Goal: Find specific page/section: Find specific page/section

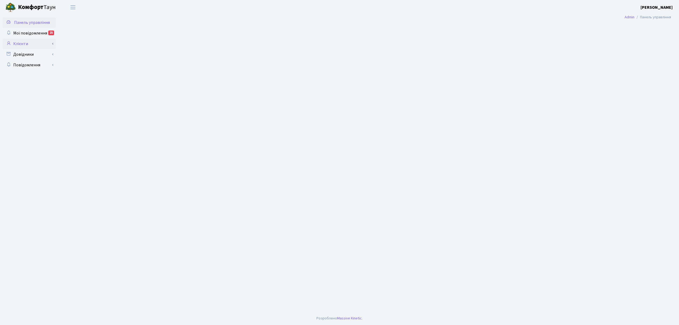
click at [21, 41] on link "Клієнти" at bounding box center [29, 43] width 53 height 11
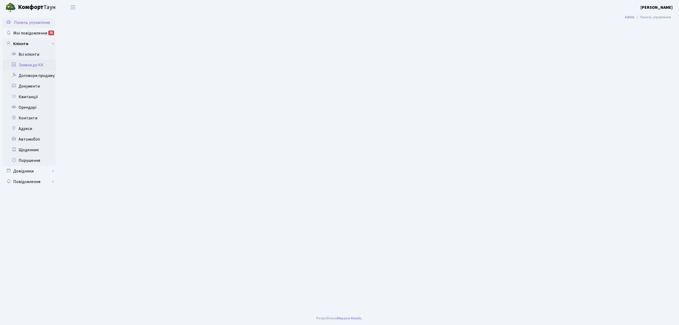
click at [26, 65] on link "Заявки до КК" at bounding box center [29, 65] width 53 height 11
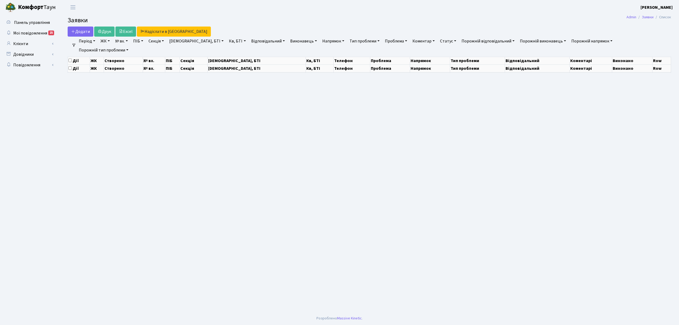
select select "25"
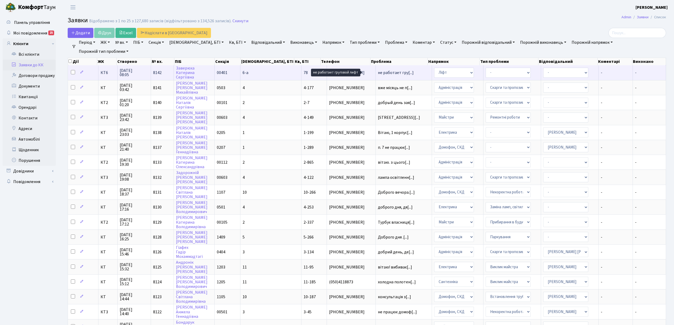
click at [380, 74] on span "не работает гру[...]" at bounding box center [396, 73] width 36 height 6
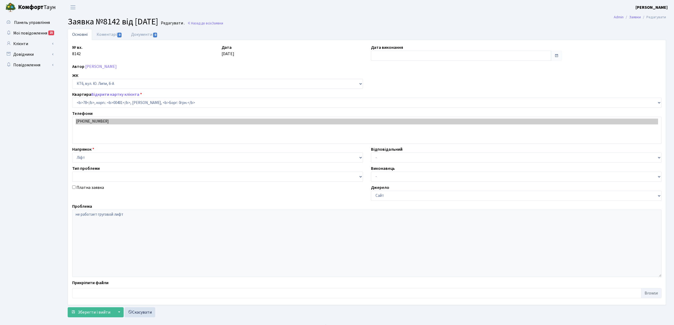
select select "17170"
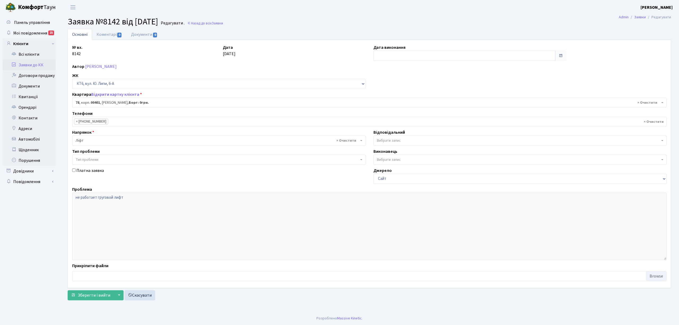
click at [41, 64] on link "Заявки до КК" at bounding box center [29, 65] width 53 height 11
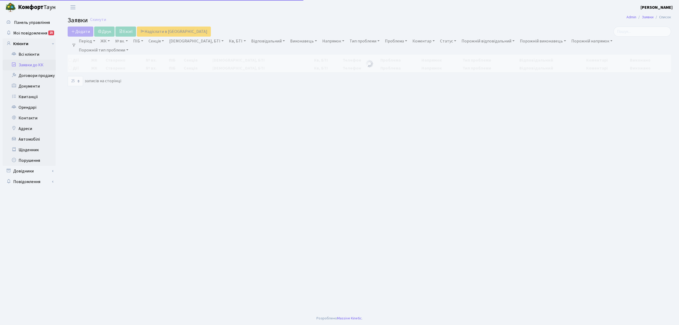
select select "25"
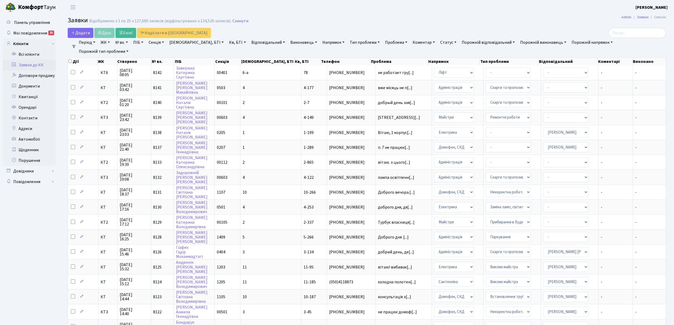
click at [32, 60] on link "Заявки до КК" at bounding box center [29, 65] width 53 height 11
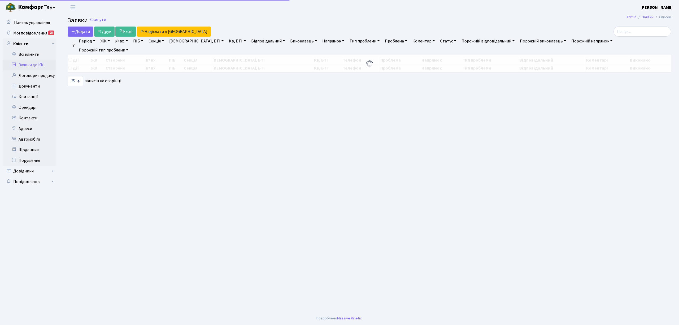
select select "25"
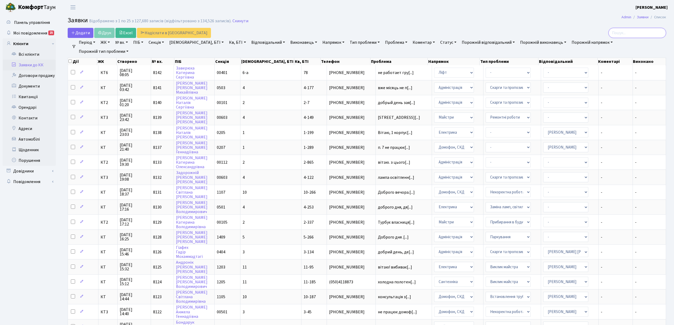
click at [637, 36] on input "search" at bounding box center [637, 33] width 58 height 10
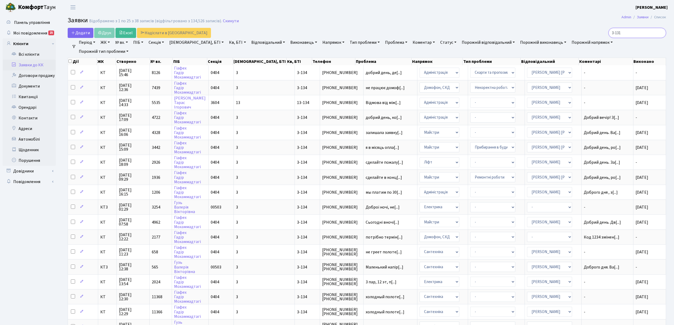
type input "3-131"
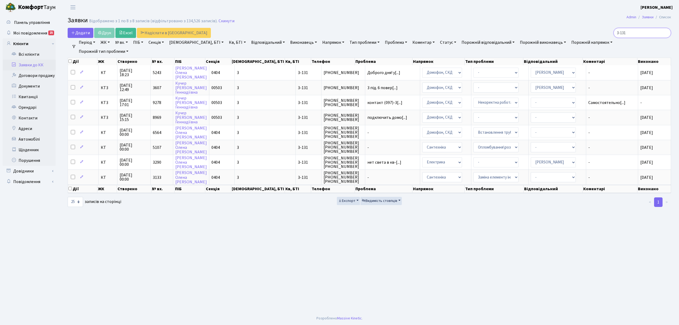
click at [666, 32] on input "3-131" at bounding box center [643, 33] width 58 height 10
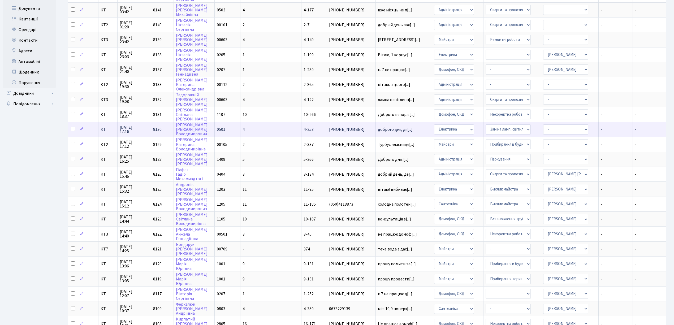
scroll to position [35, 0]
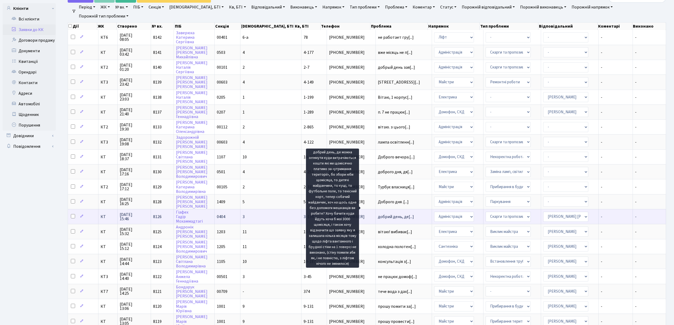
click at [378, 214] on span "добрий день, де[...]" at bounding box center [396, 217] width 36 height 6
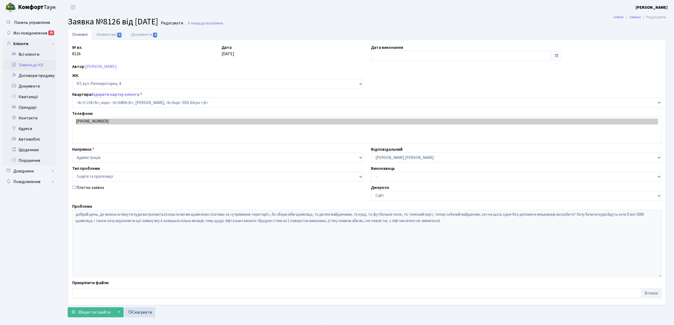
select select "943"
select select "55"
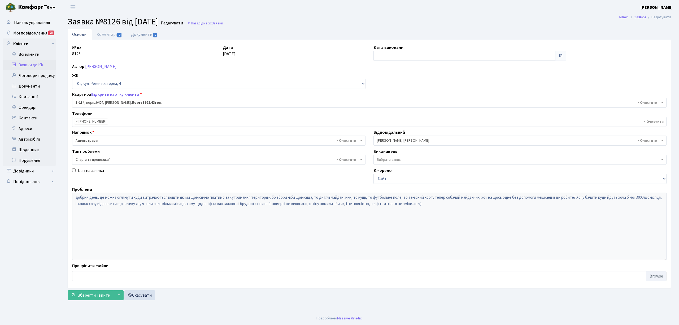
click at [23, 69] on link "Заявки до КК" at bounding box center [29, 65] width 53 height 11
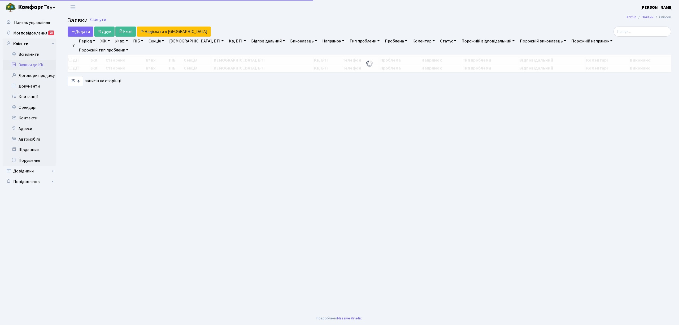
select select "25"
click at [645, 35] on input "search" at bounding box center [643, 32] width 58 height 10
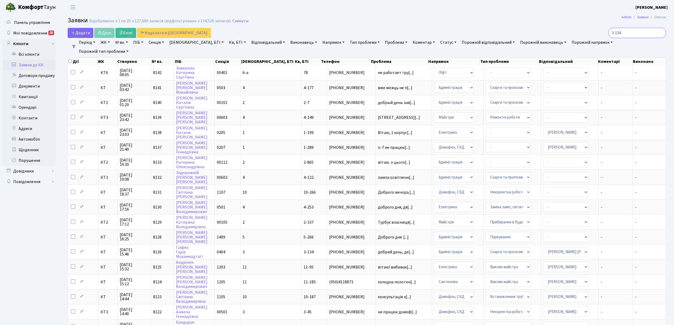
type input "3-134"
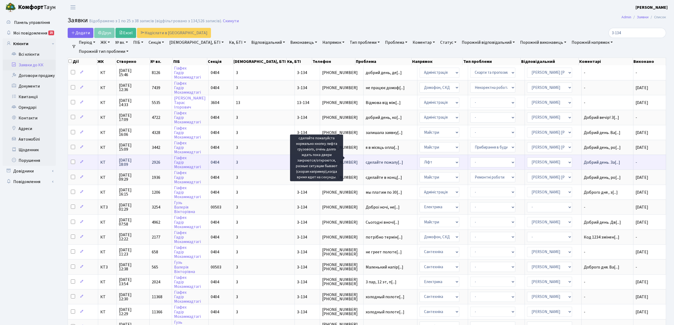
click at [366, 159] on span "сделайте пожалу[...]" at bounding box center [384, 162] width 37 height 6
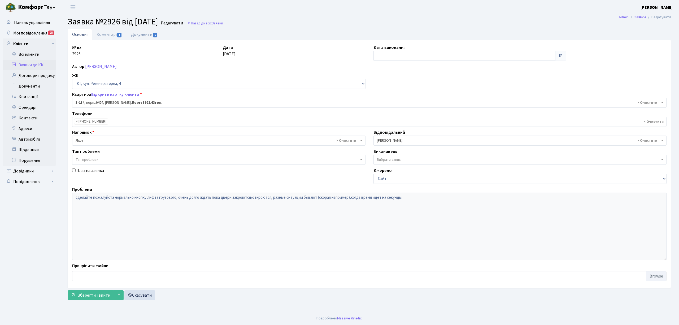
select select "943"
click at [113, 42] on div "№ вх. 2926 Дата [DATE] Дата виконання Автор [PERSON_NAME] ЖК - КТ, вул. Регенер…" at bounding box center [369, 164] width 603 height 248
click at [110, 35] on link "Коментарі 1" at bounding box center [109, 34] width 34 height 11
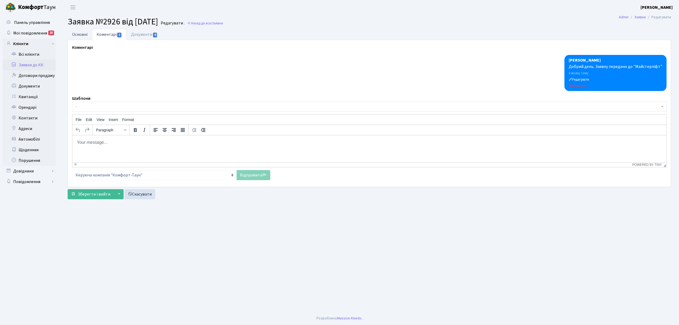
click at [76, 34] on link "Основні" at bounding box center [80, 34] width 24 height 11
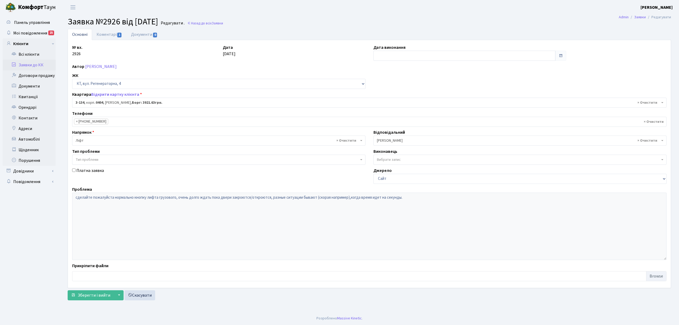
click at [40, 68] on link "Заявки до КК" at bounding box center [29, 65] width 53 height 11
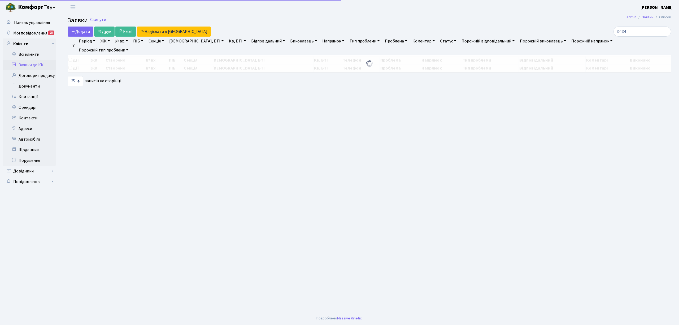
select select "25"
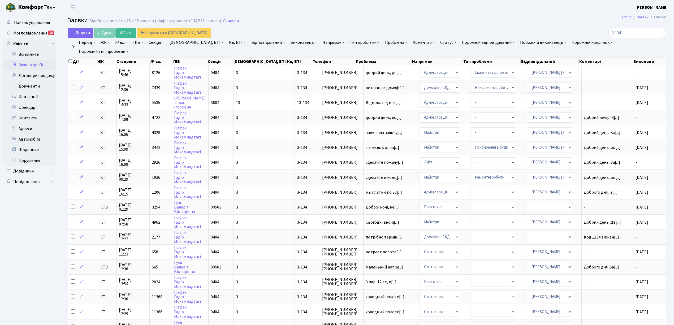
click at [320, 43] on link "Напрямок" at bounding box center [333, 42] width 26 height 9
click at [321, 75] on li "Ліфт" at bounding box center [353, 79] width 64 height 9
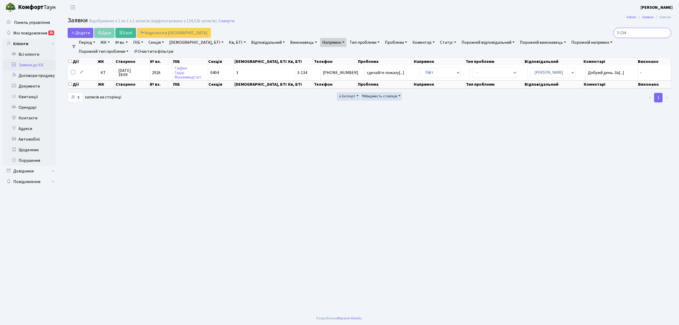
click at [666, 33] on input "3-134" at bounding box center [643, 33] width 58 height 10
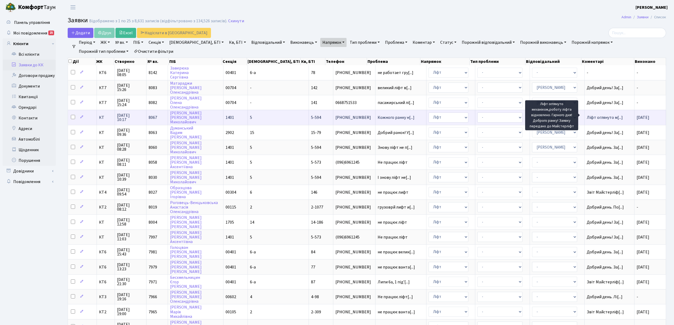
click at [598, 115] on span "Ліфт оглянуто м[...]" at bounding box center [604, 118] width 36 height 6
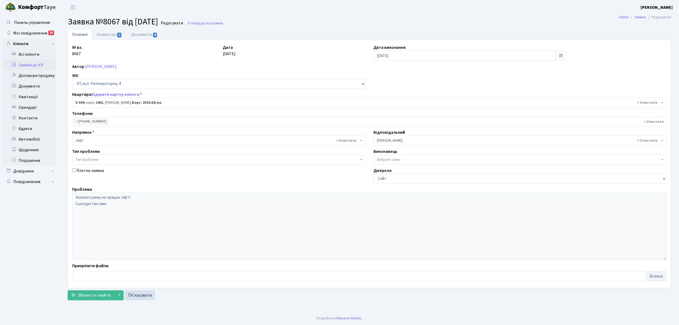
select select "1988"
click at [102, 32] on link "Коментарі 2" at bounding box center [109, 34] width 34 height 11
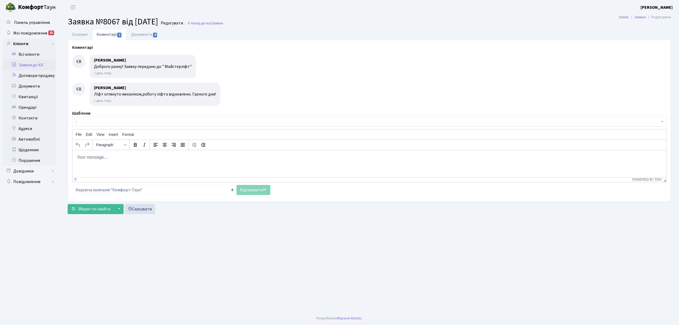
click at [23, 65] on link "Заявки до КК" at bounding box center [29, 65] width 53 height 11
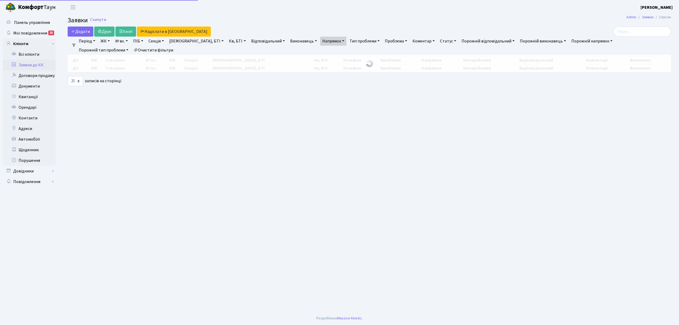
select select "25"
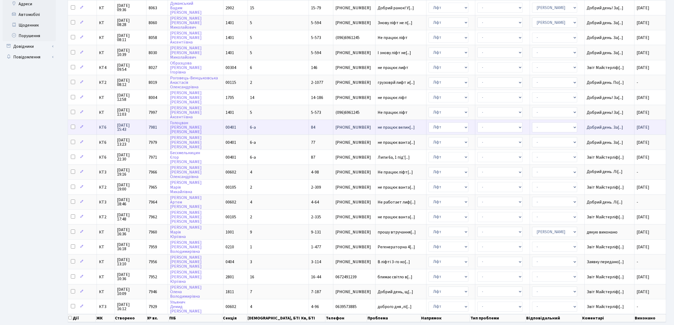
scroll to position [133, 0]
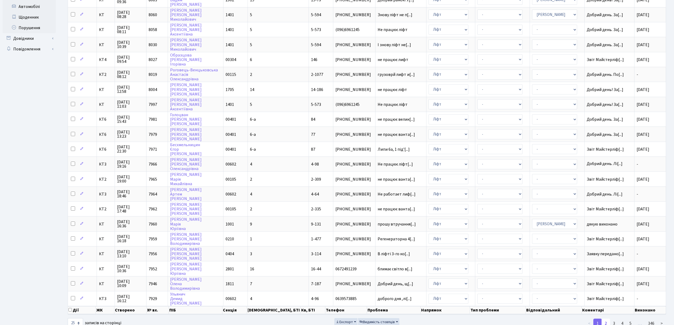
click at [608, 319] on link "2" at bounding box center [605, 324] width 8 height 10
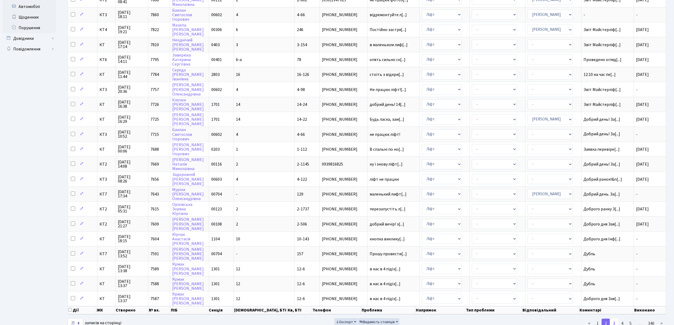
click at [614, 319] on link "3" at bounding box center [614, 324] width 8 height 10
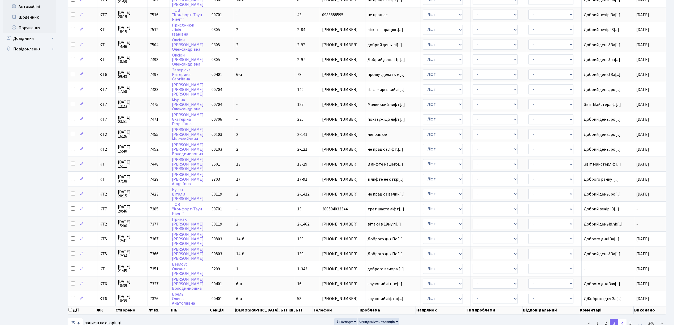
click at [622, 319] on link "4" at bounding box center [622, 324] width 8 height 10
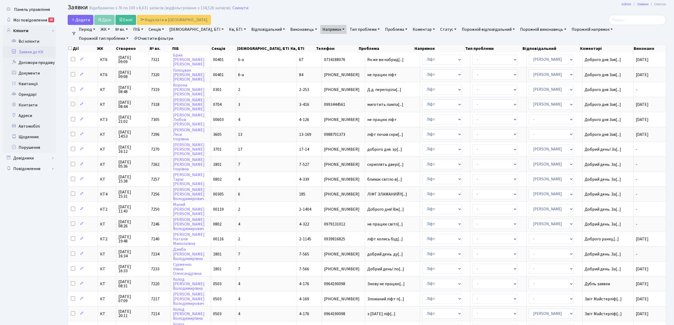
scroll to position [0, 0]
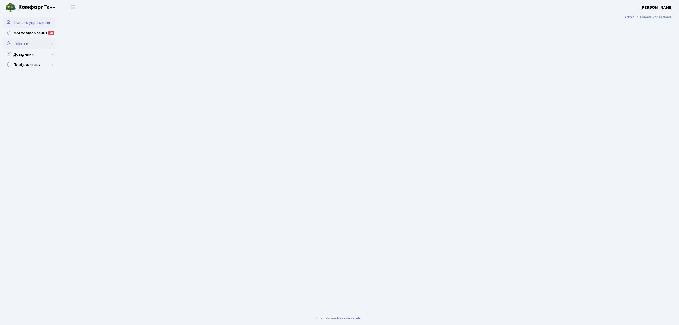
click at [27, 44] on link "Клієнти" at bounding box center [29, 43] width 53 height 11
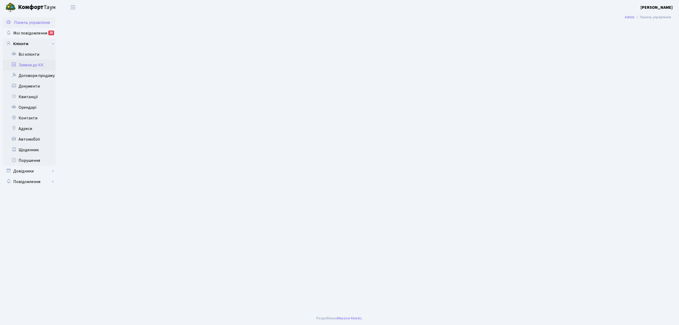
click at [27, 64] on link "Заявки до КК" at bounding box center [29, 65] width 53 height 11
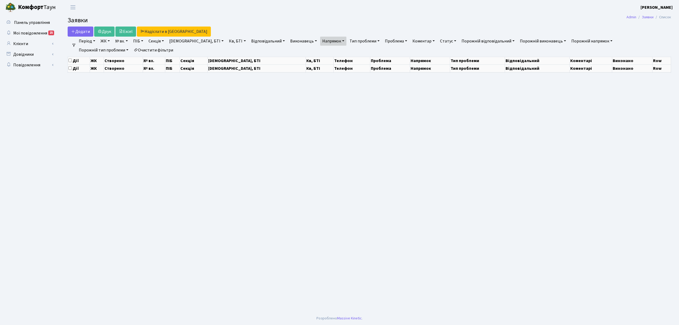
select select "25"
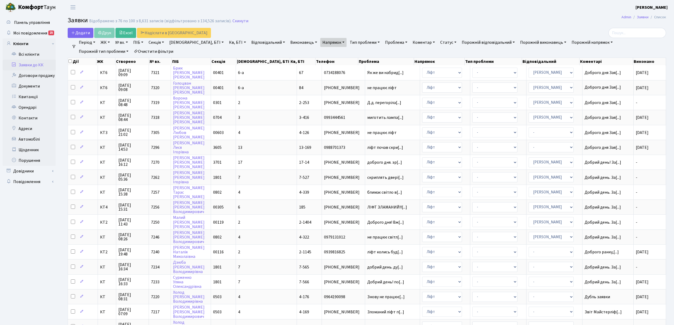
click at [82, 44] on link "Період" at bounding box center [87, 42] width 21 height 9
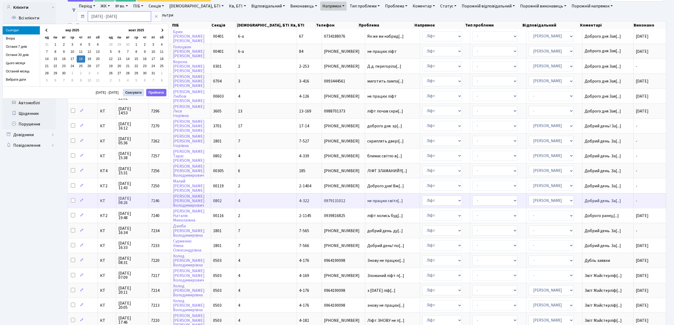
scroll to position [27, 0]
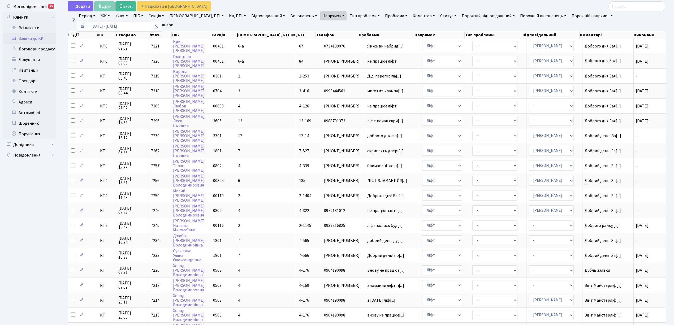
click at [157, 26] on icon at bounding box center [156, 26] width 4 height 4
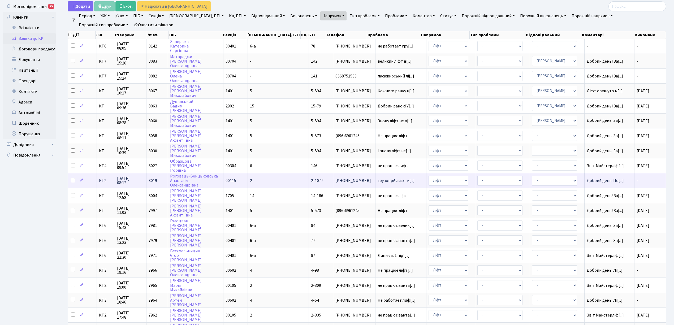
scroll to position [1, 0]
click at [438, 16] on link "Статус" at bounding box center [448, 15] width 20 height 9
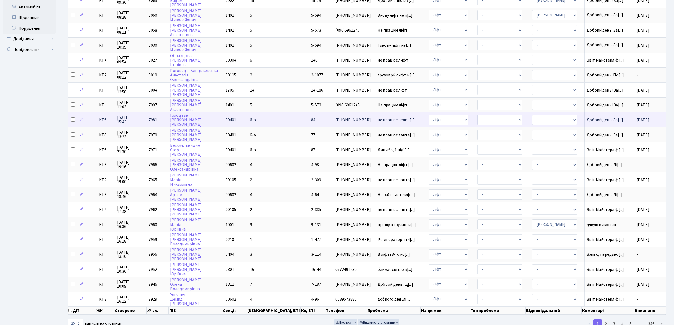
scroll to position [133, 0]
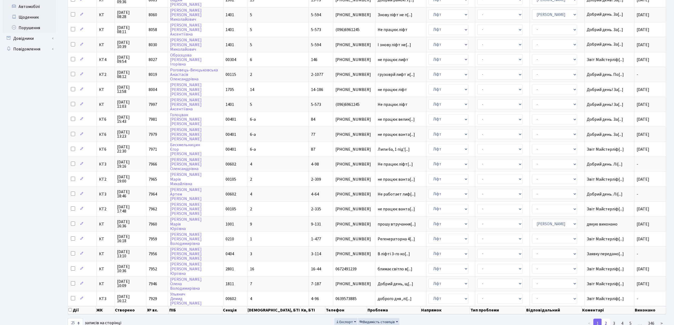
click at [610, 319] on link "2" at bounding box center [605, 324] width 8 height 10
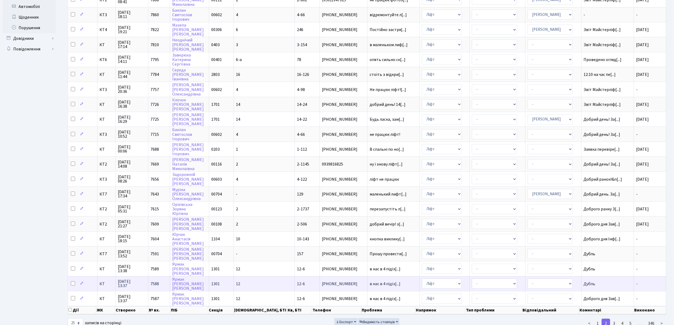
click at [322, 282] on span "[PHONE_NUMBER]" at bounding box center [343, 284] width 43 height 4
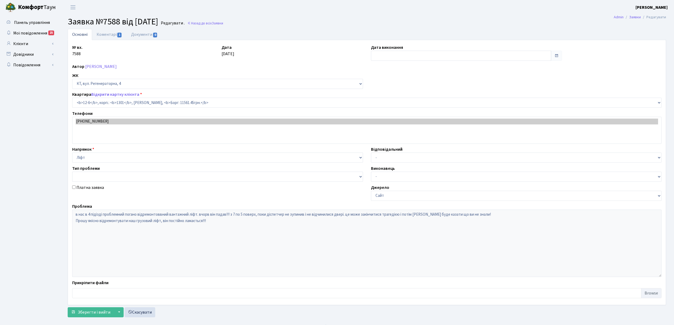
select select "7113"
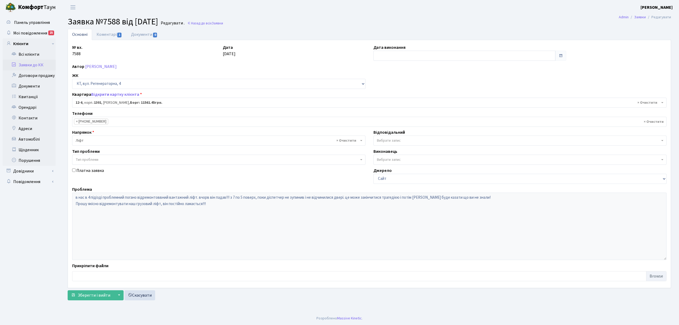
click at [98, 23] on span "Заявка №7588 від 02.09.2025" at bounding box center [113, 22] width 90 height 12
click at [115, 44] on div "№ вх. 7588 Дата 02.09.2025 Дата виконання Автор Ярмак Ярослав Анатолійович ЖК -…" at bounding box center [369, 164] width 603 height 248
click at [108, 32] on link "Коментарі 1" at bounding box center [109, 34] width 34 height 11
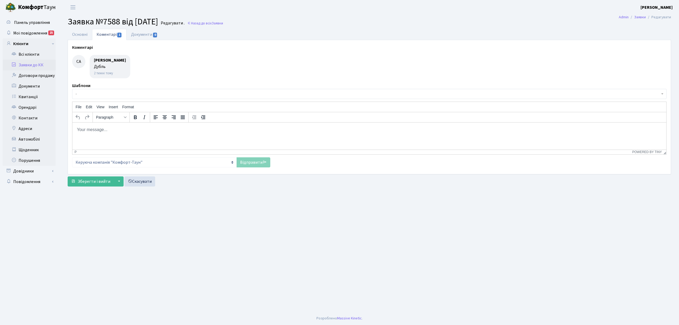
click at [46, 66] on link "Заявки до КК" at bounding box center [29, 65] width 53 height 11
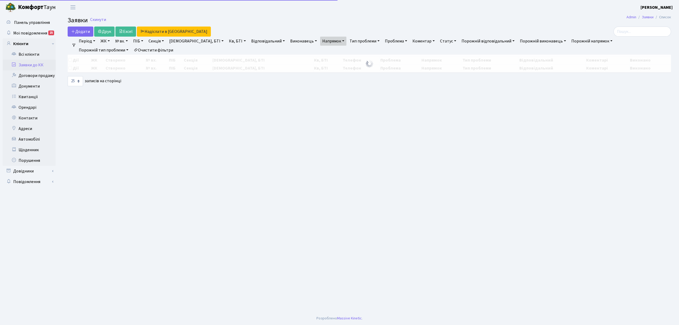
select select "25"
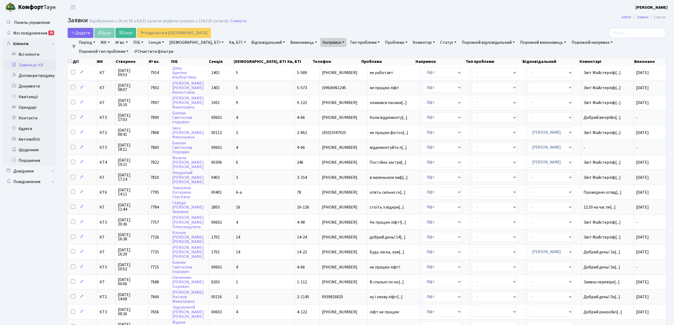
click at [132, 55] on link "Очистити фільтри" at bounding box center [154, 51] width 44 height 9
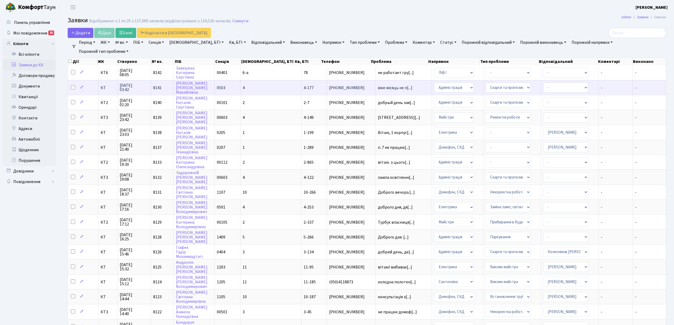
click at [388, 90] on td "вже місяць не п[...]" at bounding box center [404, 87] width 56 height 15
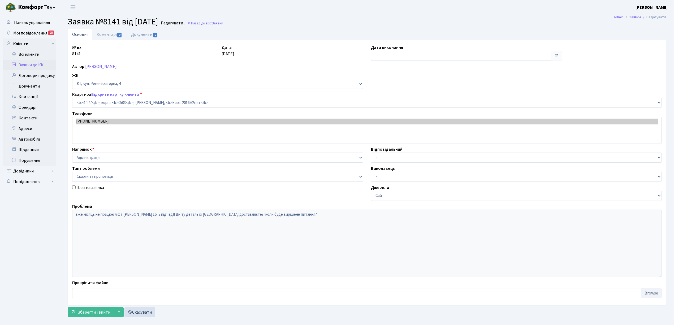
select select "1103"
select select "55"
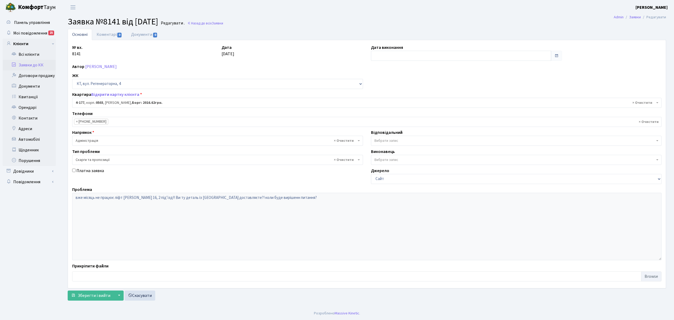
click at [391, 143] on span "Вибрати запис" at bounding box center [386, 140] width 24 height 5
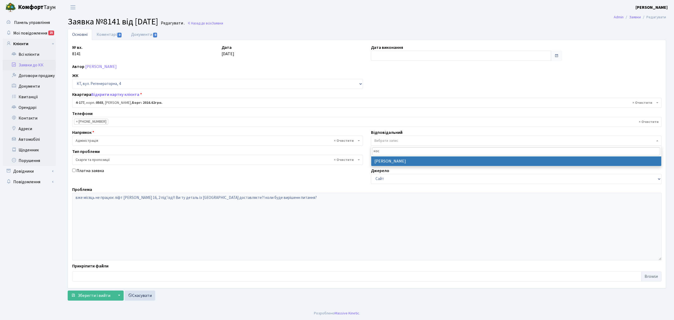
type input "кос"
select select "11"
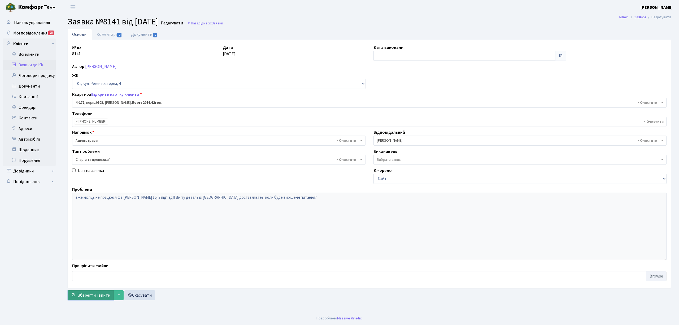
click at [87, 297] on span "Зберегти і вийти" at bounding box center [94, 295] width 33 height 6
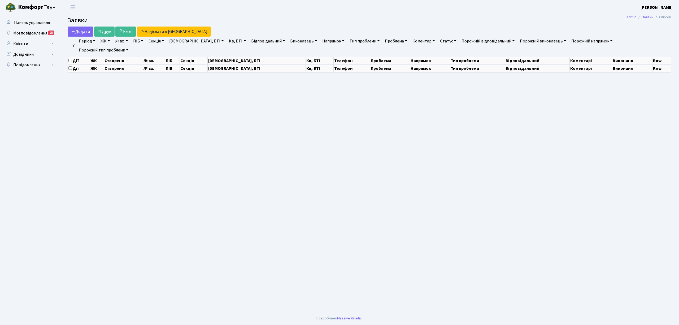
select select "25"
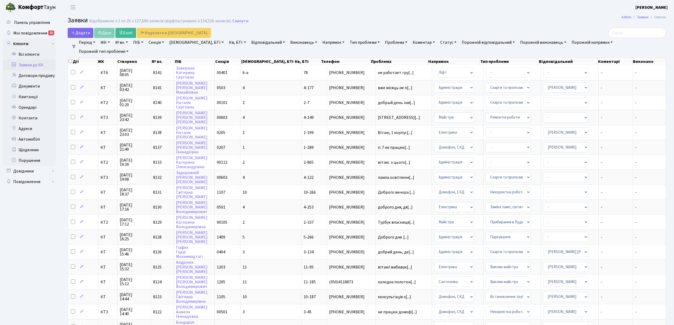
click at [83, 47] on link "Період" at bounding box center [87, 42] width 21 height 9
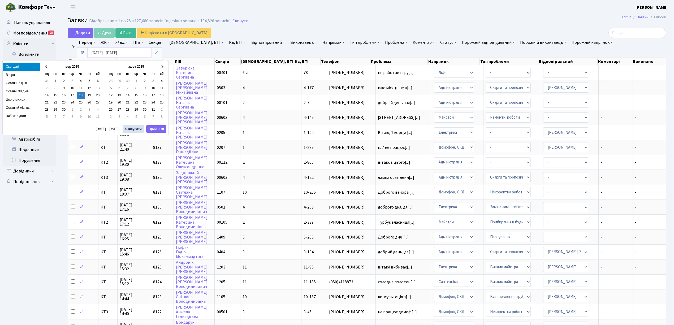
drag, startPoint x: 95, startPoint y: 55, endPoint x: 89, endPoint y: 54, distance: 5.6
click at [89, 54] on input "18.09.2025 - 18.09.2025" at bounding box center [119, 53] width 63 height 10
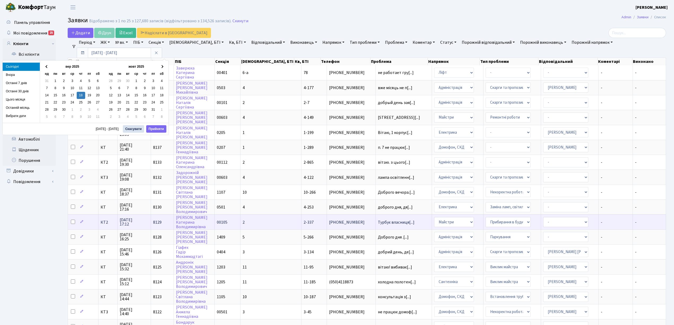
click at [432, 221] on td "- Адміністрація Домофон, СКД Ліфт Майстри Сантехніка Економічний відділ Електри…" at bounding box center [457, 221] width 51 height 15
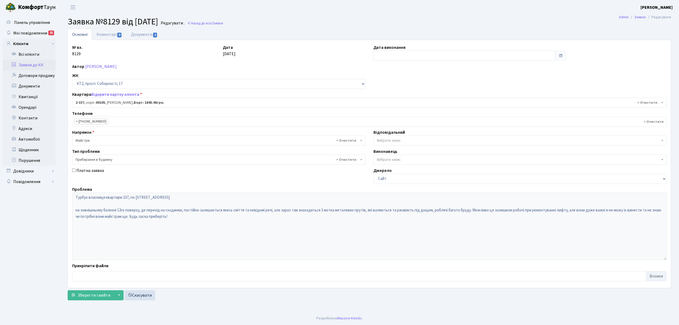
select select "15389"
select select "58"
click at [47, 63] on link "Заявки до КК" at bounding box center [29, 65] width 53 height 11
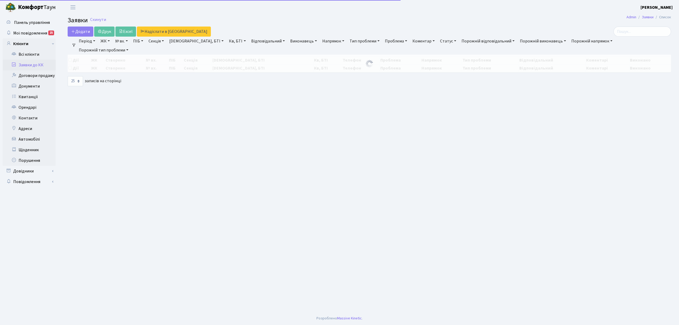
select select "25"
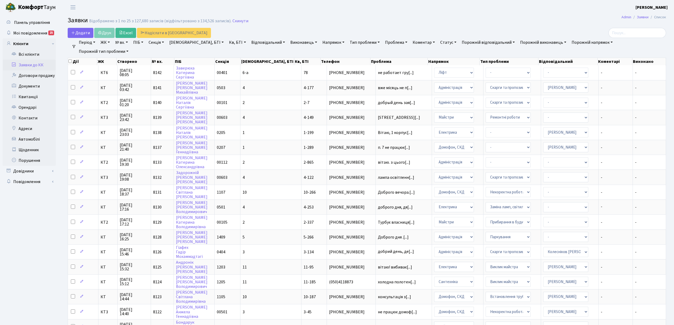
click at [320, 40] on link "Напрямок" at bounding box center [333, 42] width 26 height 9
click at [321, 77] on li "Ліфт" at bounding box center [353, 79] width 64 height 9
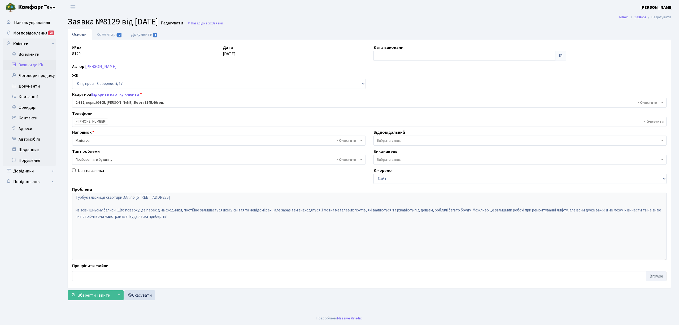
select select "15389"
select select "58"
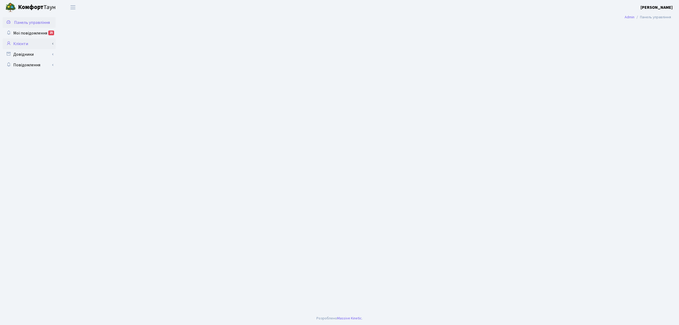
click at [15, 44] on link "Клієнти" at bounding box center [29, 43] width 53 height 11
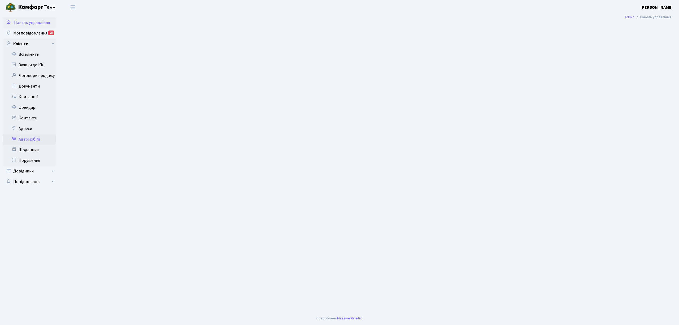
click at [32, 141] on link "Автомобілі" at bounding box center [29, 139] width 53 height 11
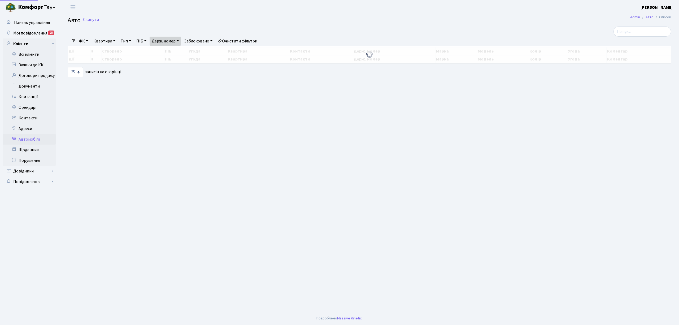
select select "25"
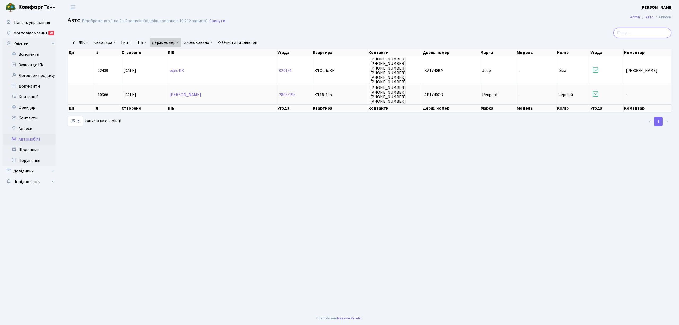
click at [637, 37] on input "search" at bounding box center [643, 33] width 58 height 10
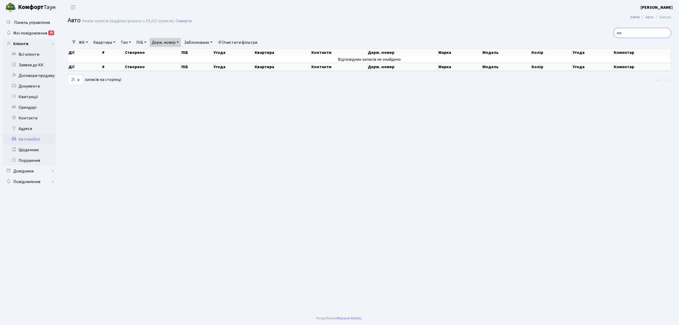
type input "в"
type input "ка0118ро"
click at [164, 44] on link "Держ. номер" at bounding box center [165, 42] width 31 height 9
click at [170, 54] on input "1740" at bounding box center [165, 53] width 31 height 10
drag, startPoint x: 660, startPoint y: 32, endPoint x: 604, endPoint y: 31, distance: 56.5
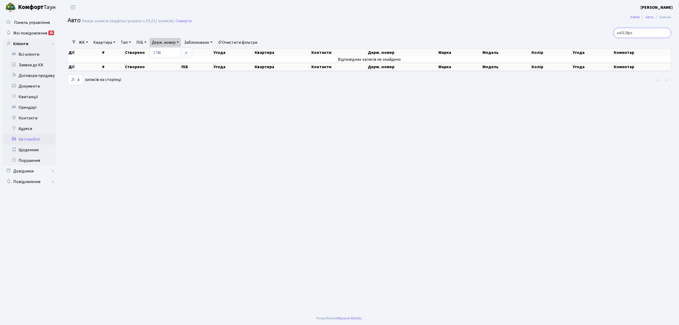
click at [605, 31] on div "ка0118ро" at bounding box center [573, 33] width 196 height 10
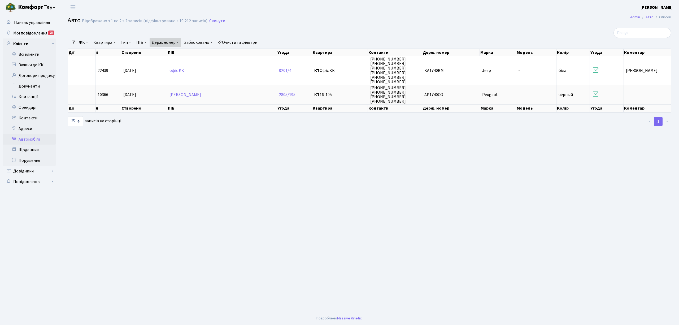
click at [153, 45] on link "Держ. номер" at bounding box center [165, 42] width 31 height 9
type input "1"
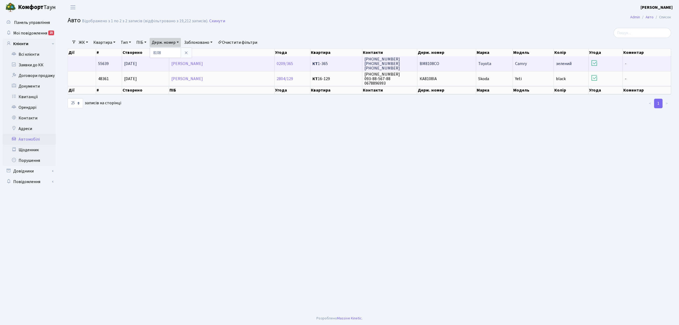
click at [443, 65] on td "ВМ8108СО" at bounding box center [447, 63] width 59 height 15
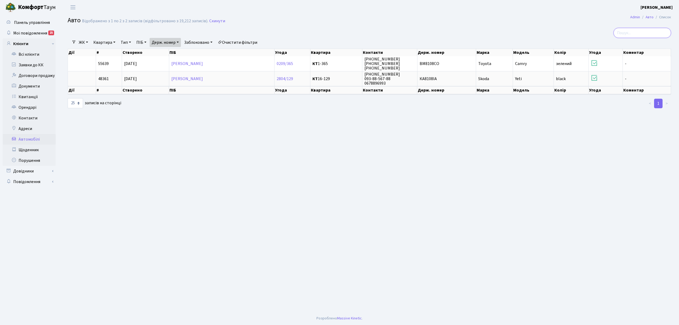
click at [627, 33] on input "search" at bounding box center [643, 33] width 58 height 10
click at [163, 47] on link "Держ. номер" at bounding box center [165, 42] width 31 height 9
type input "8"
type input "0118"
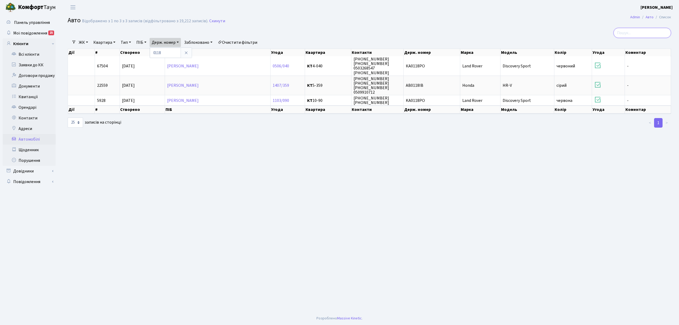
click at [636, 32] on input "search" at bounding box center [643, 33] width 58 height 10
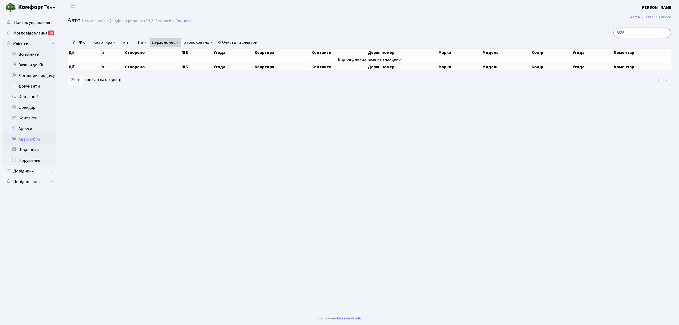
type input "9686"
click at [163, 42] on link "Держ. номер" at bounding box center [165, 42] width 31 height 9
type input "0"
type input "9686"
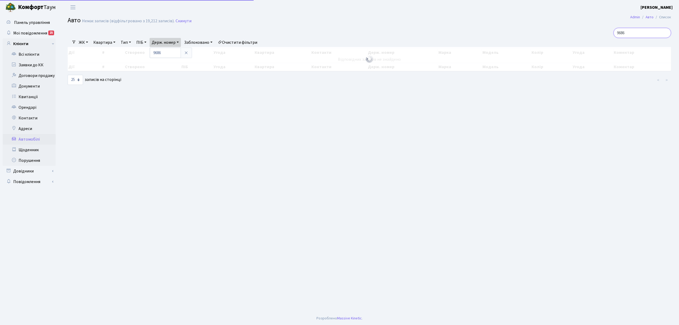
drag, startPoint x: 645, startPoint y: 34, endPoint x: 590, endPoint y: 33, distance: 54.7
click at [590, 33] on div "9686" at bounding box center [573, 33] width 196 height 10
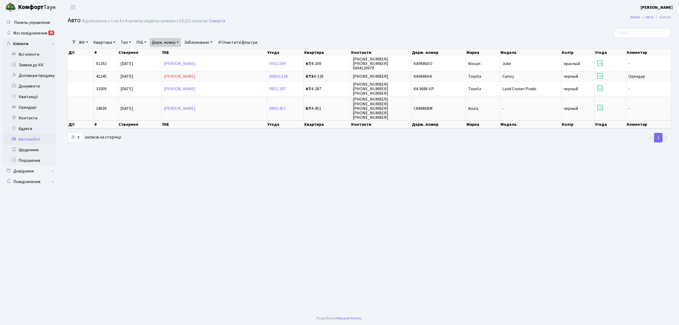
click at [162, 41] on link "Держ. номер" at bounding box center [165, 42] width 31 height 9
type input "9"
type input "8108"
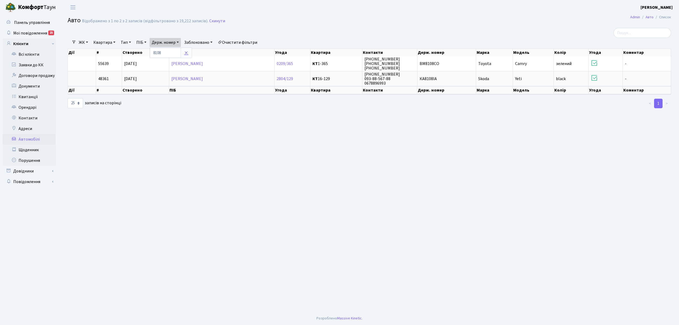
click at [187, 53] on icon at bounding box center [186, 53] width 4 height 4
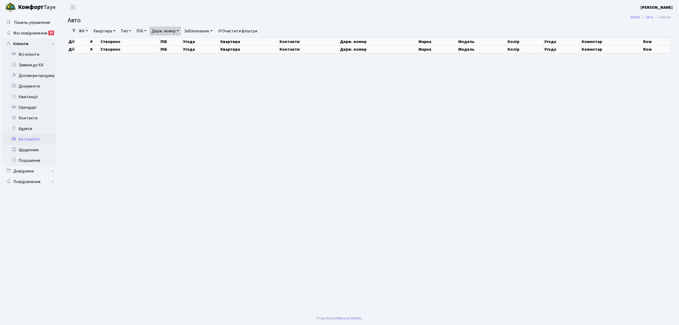
select select "25"
